Goal: Transaction & Acquisition: Download file/media

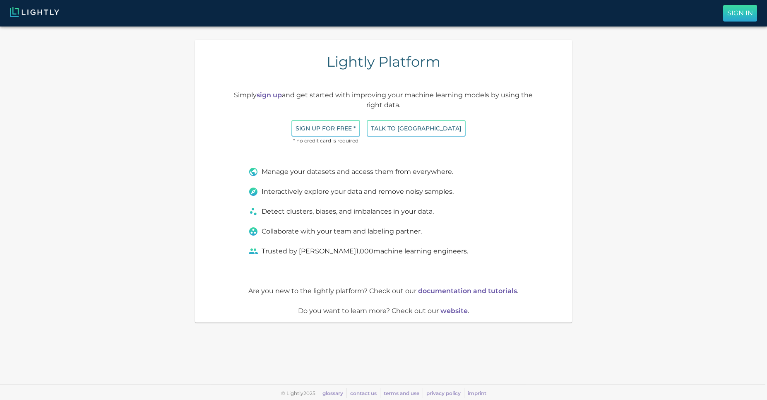
click at [735, 10] on p "Sign In" at bounding box center [740, 13] width 26 height 10
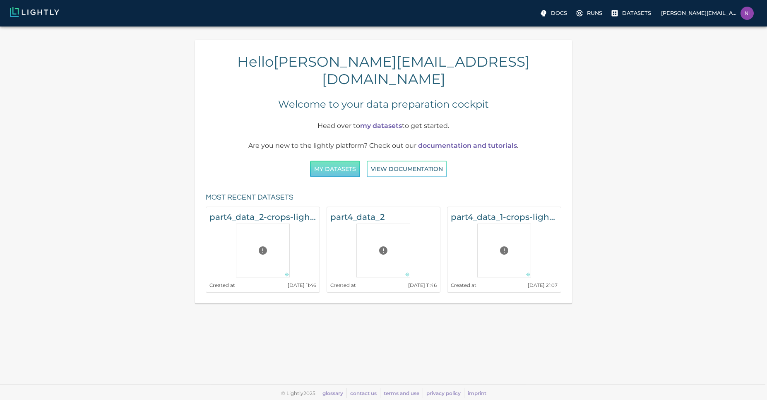
click at [345, 161] on button "My Datasets" at bounding box center [335, 169] width 50 height 17
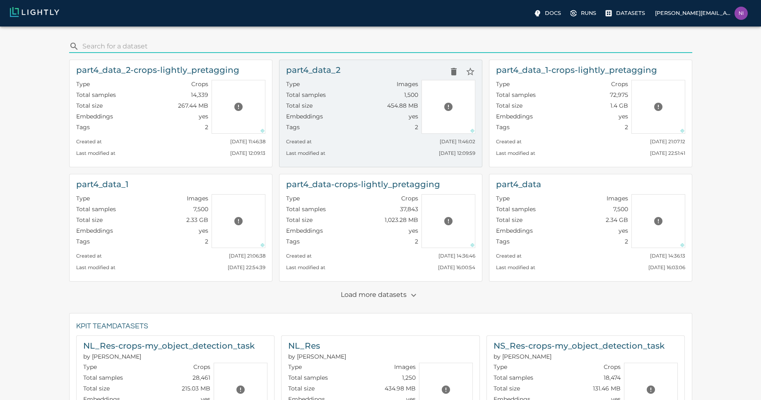
click at [316, 71] on h6 "part4_data_2" at bounding box center [313, 69] width 54 height 13
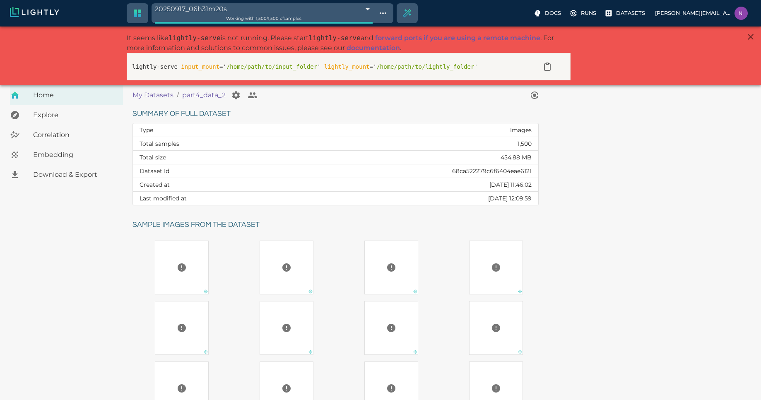
click at [67, 175] on span "Download & Export" at bounding box center [74, 175] width 83 height 10
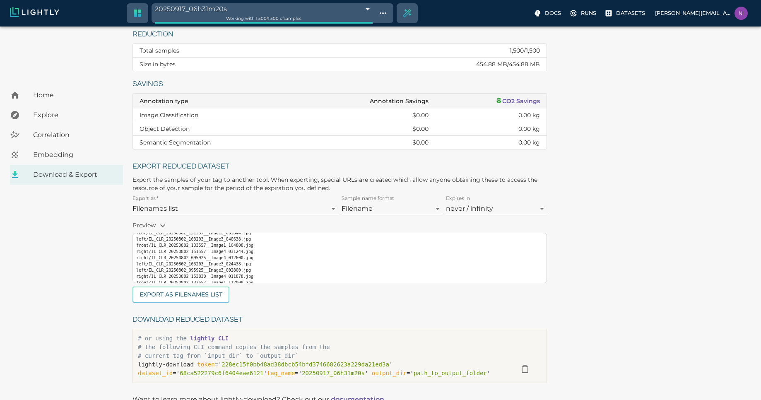
scroll to position [19, 0]
click at [192, 298] on button "Export as Filenames list" at bounding box center [180, 294] width 97 height 16
